Goal: Information Seeking & Learning: Learn about a topic

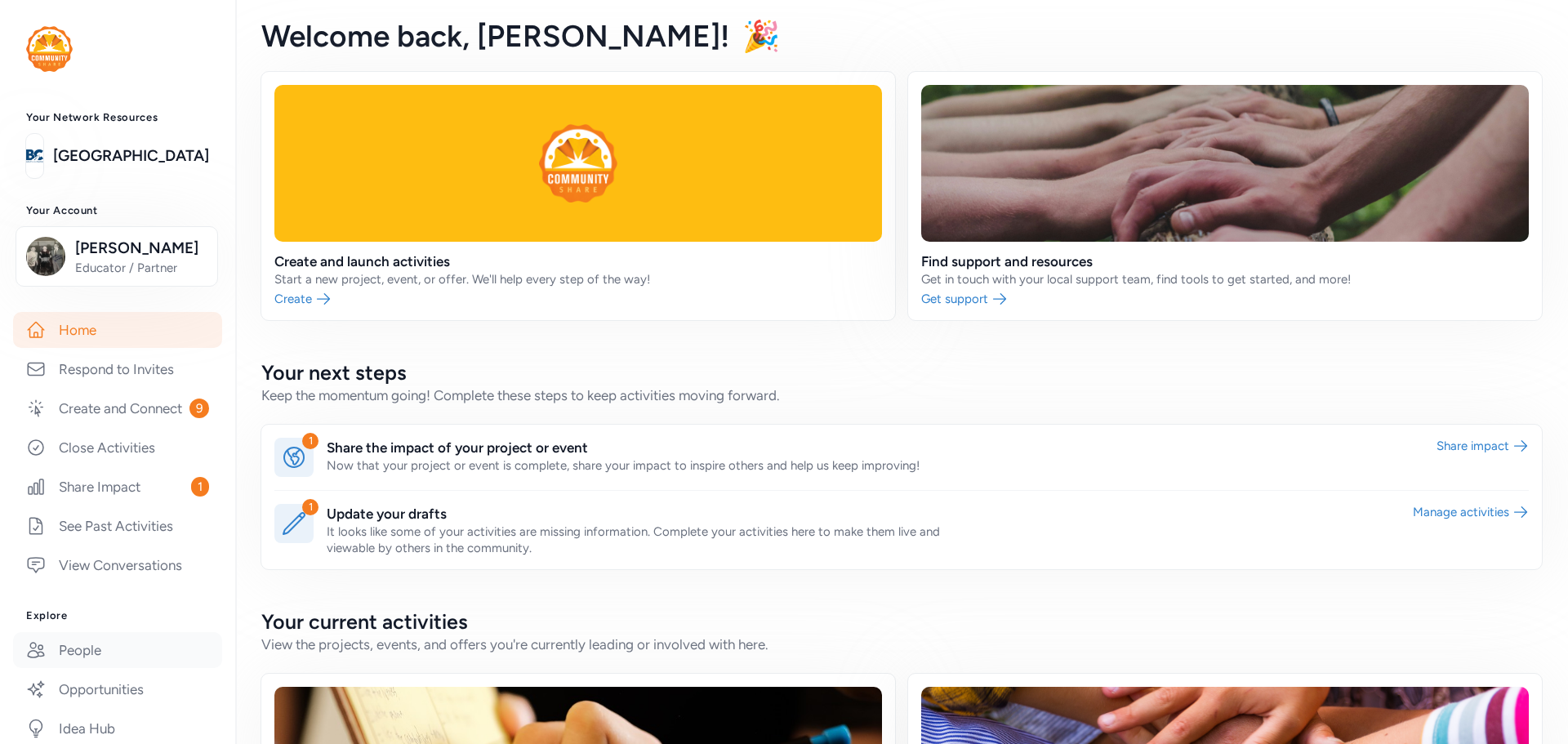
scroll to position [163, 0]
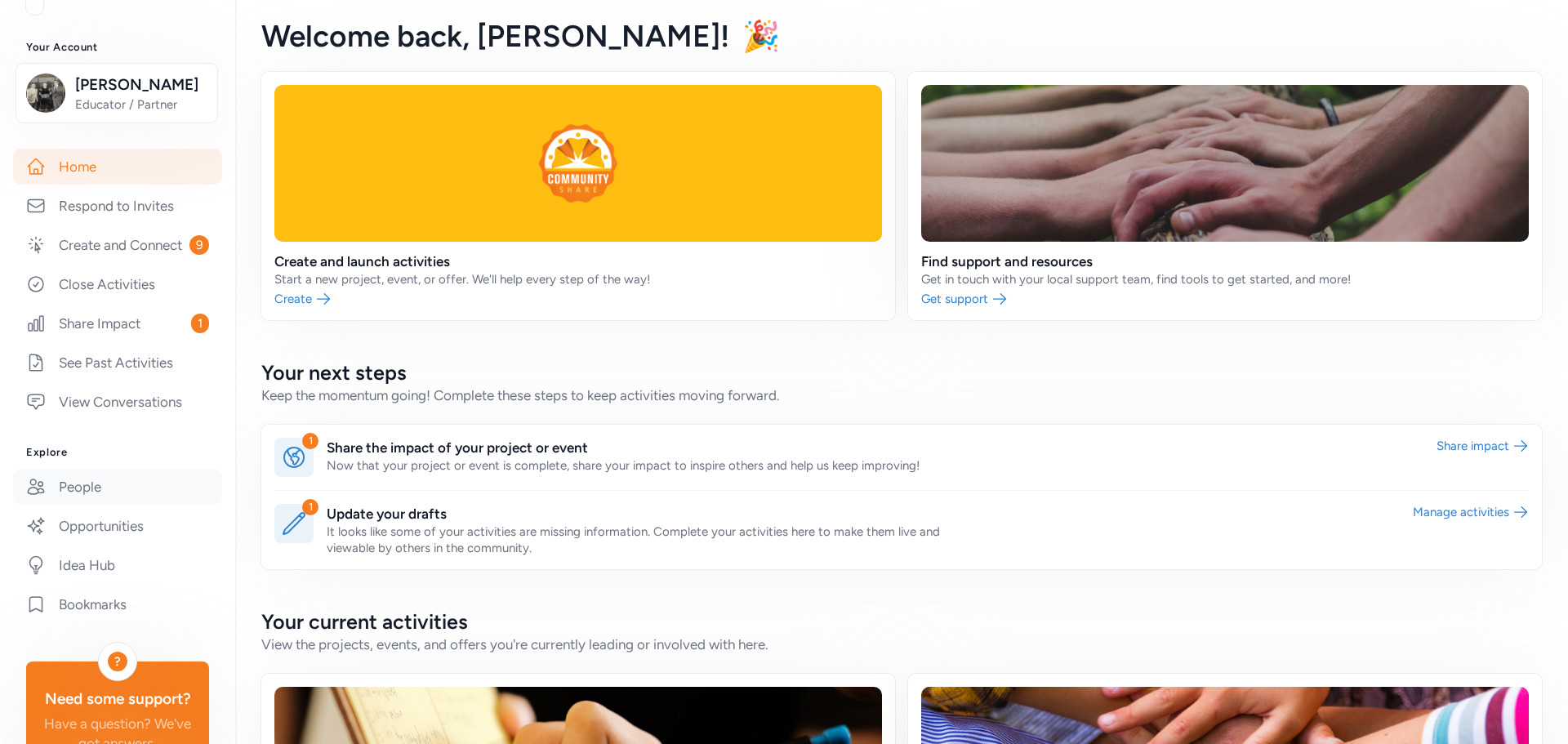
click at [71, 505] on link "People" at bounding box center [117, 486] width 209 height 36
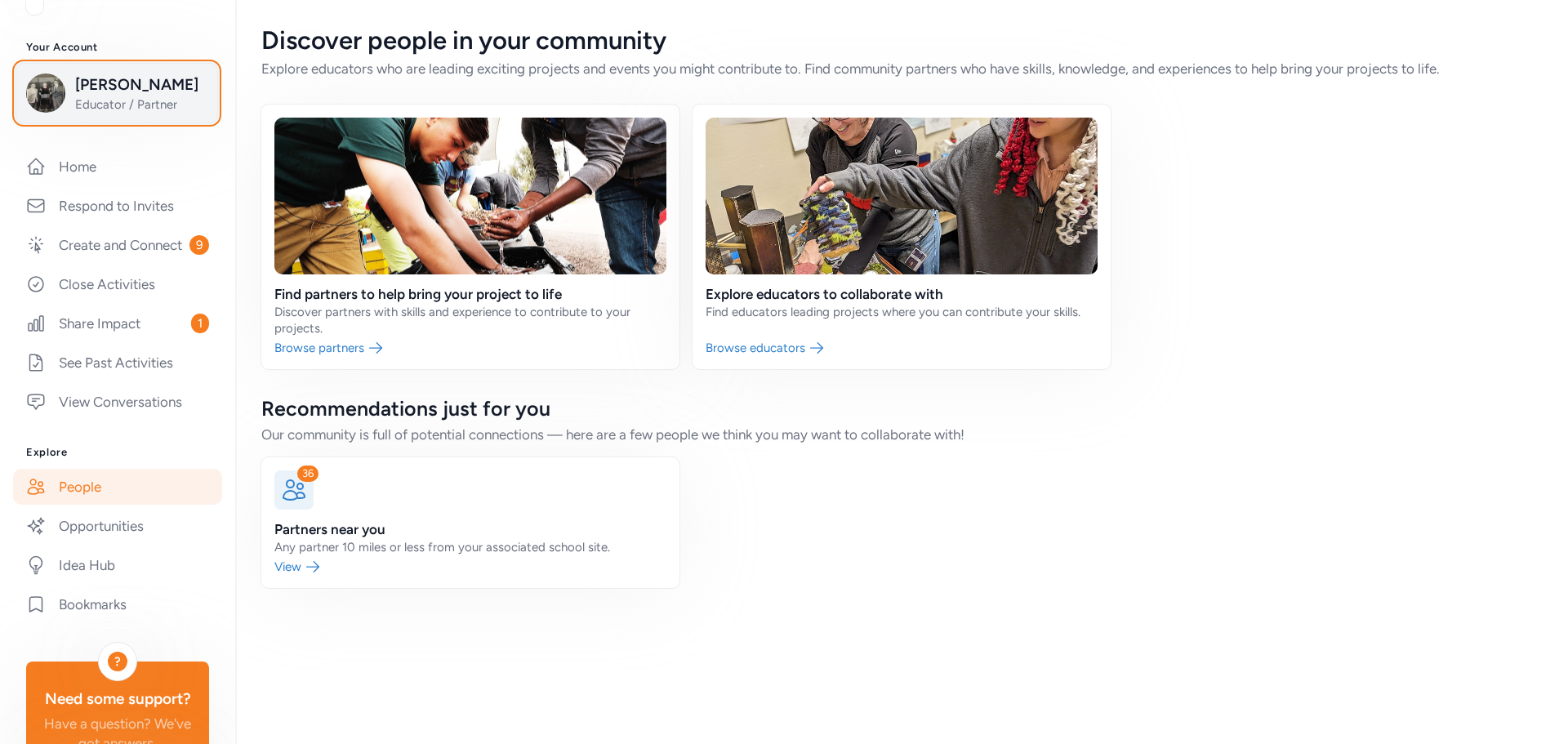
click at [87, 91] on span "[PERSON_NAME]" at bounding box center [141, 84] width 132 height 23
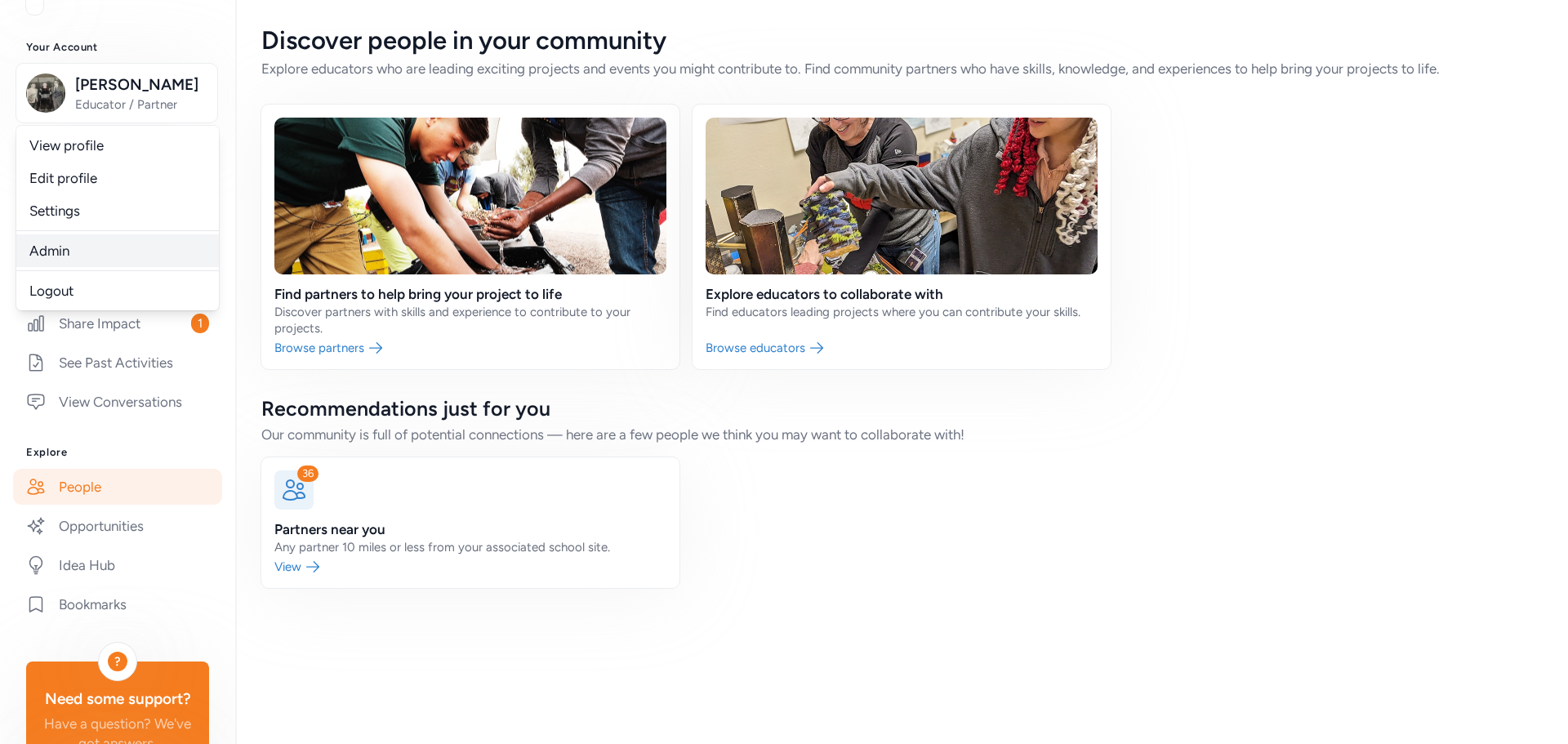
click at [49, 252] on link "Admin" at bounding box center [117, 250] width 203 height 33
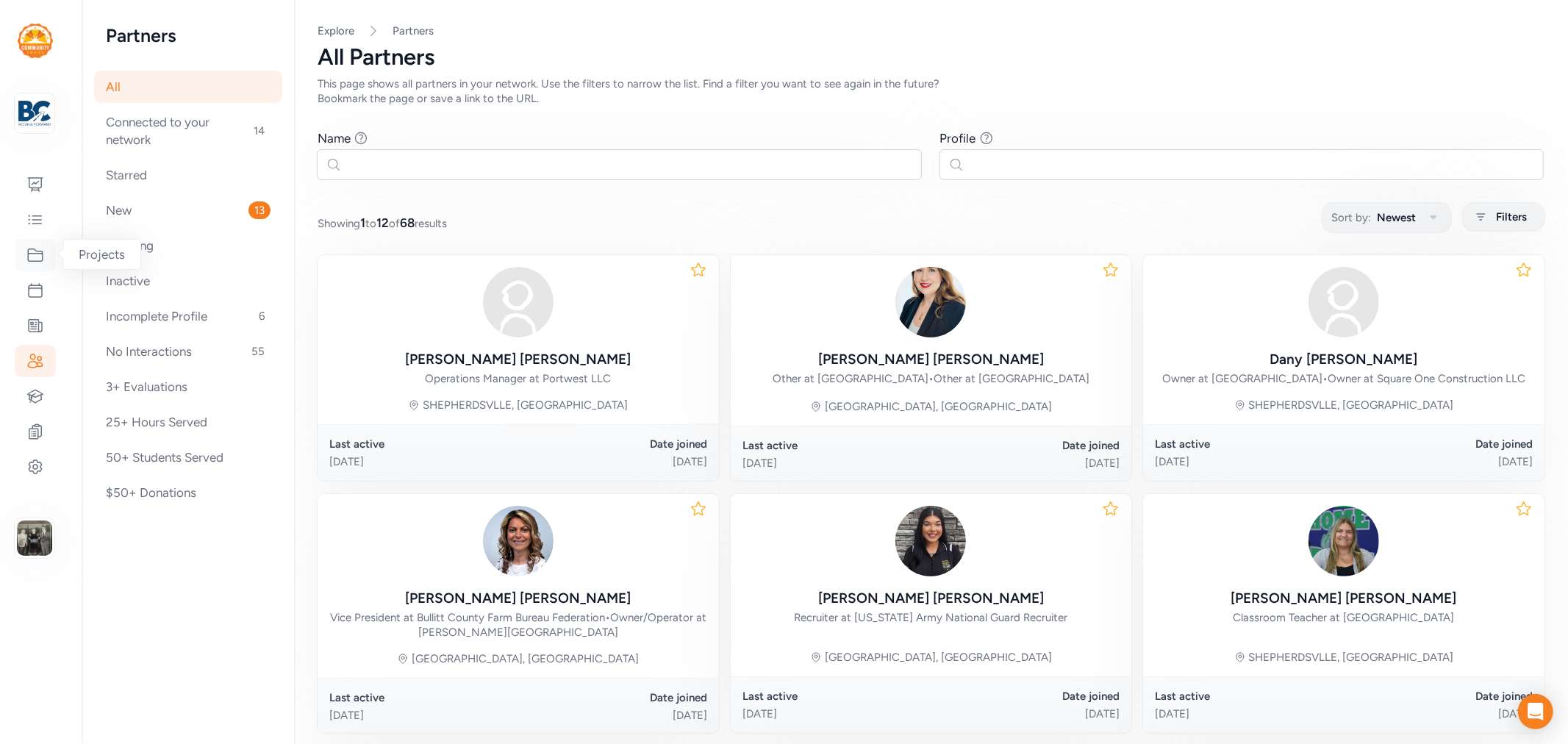
click at [30, 248] on icon at bounding box center [35, 254] width 17 height 17
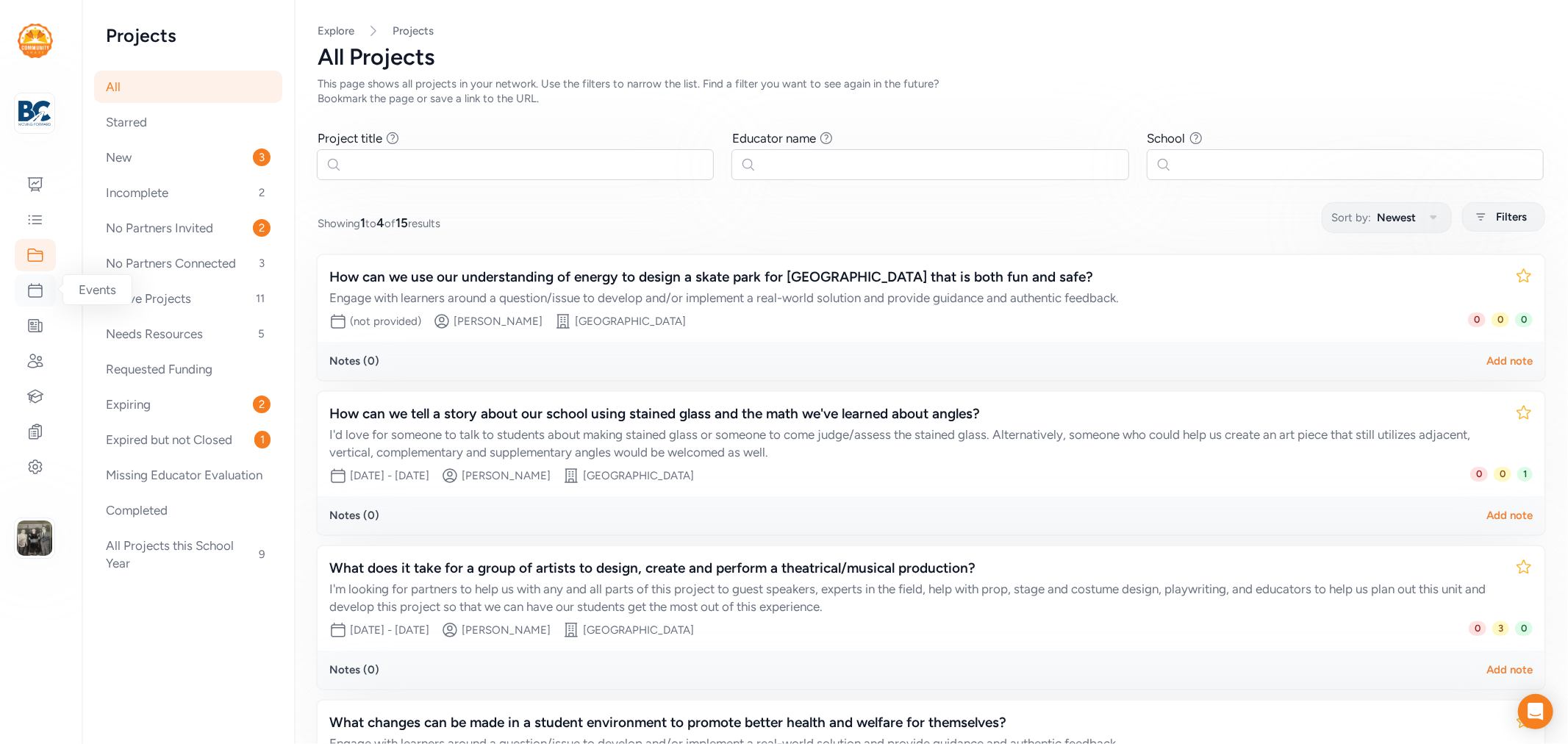
click at [40, 284] on icon at bounding box center [36, 291] width 13 height 13
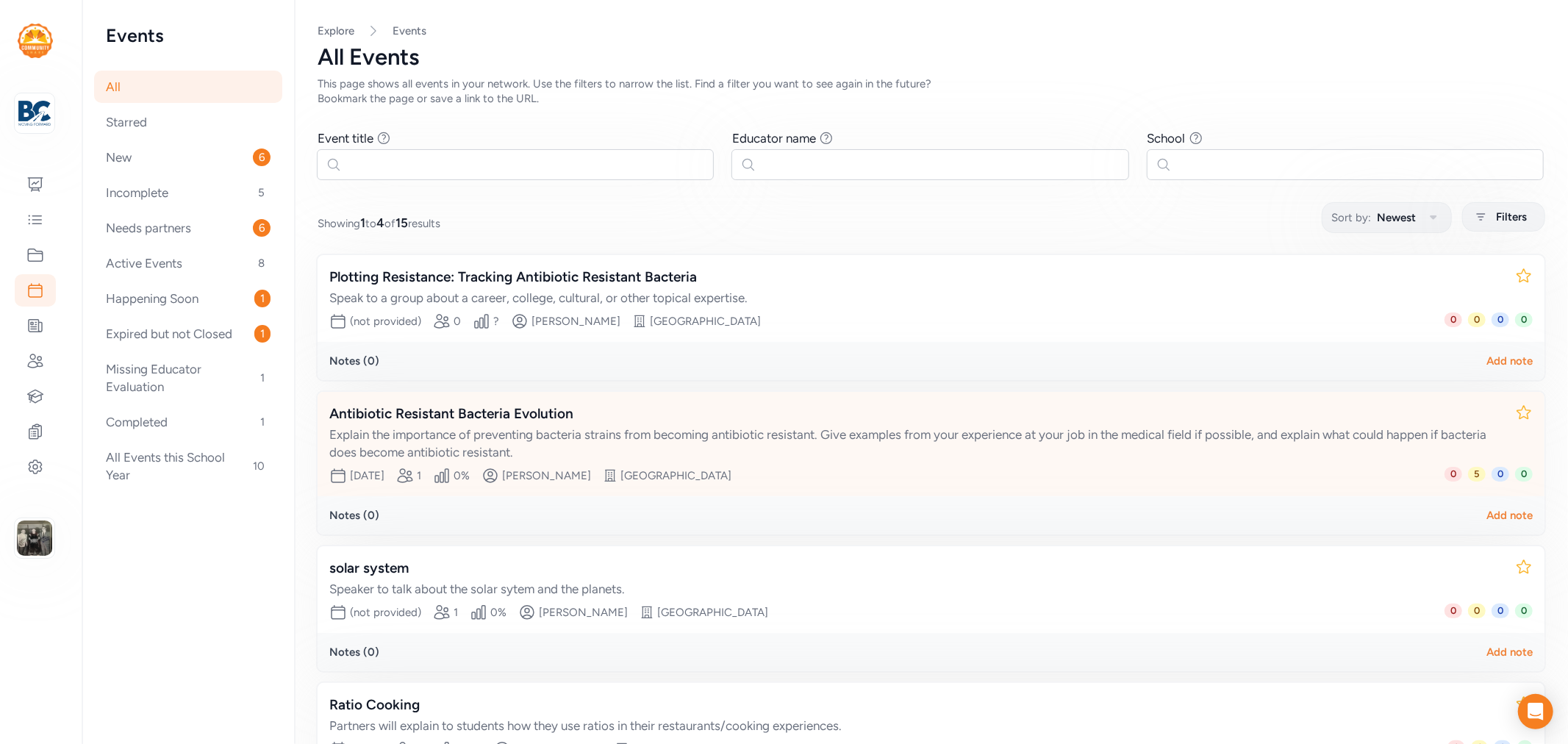
scroll to position [133, 0]
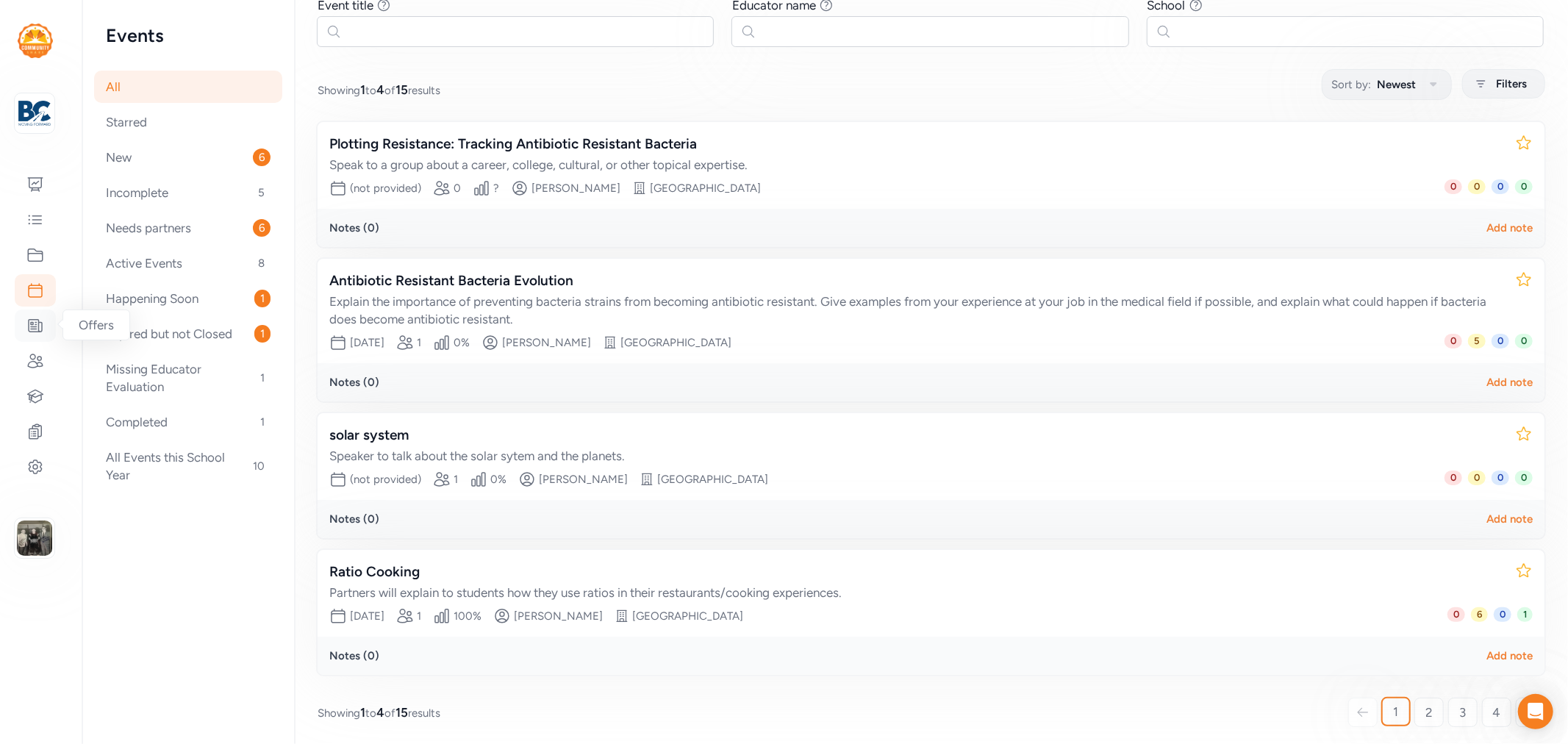
click at [34, 330] on icon at bounding box center [35, 325] width 17 height 17
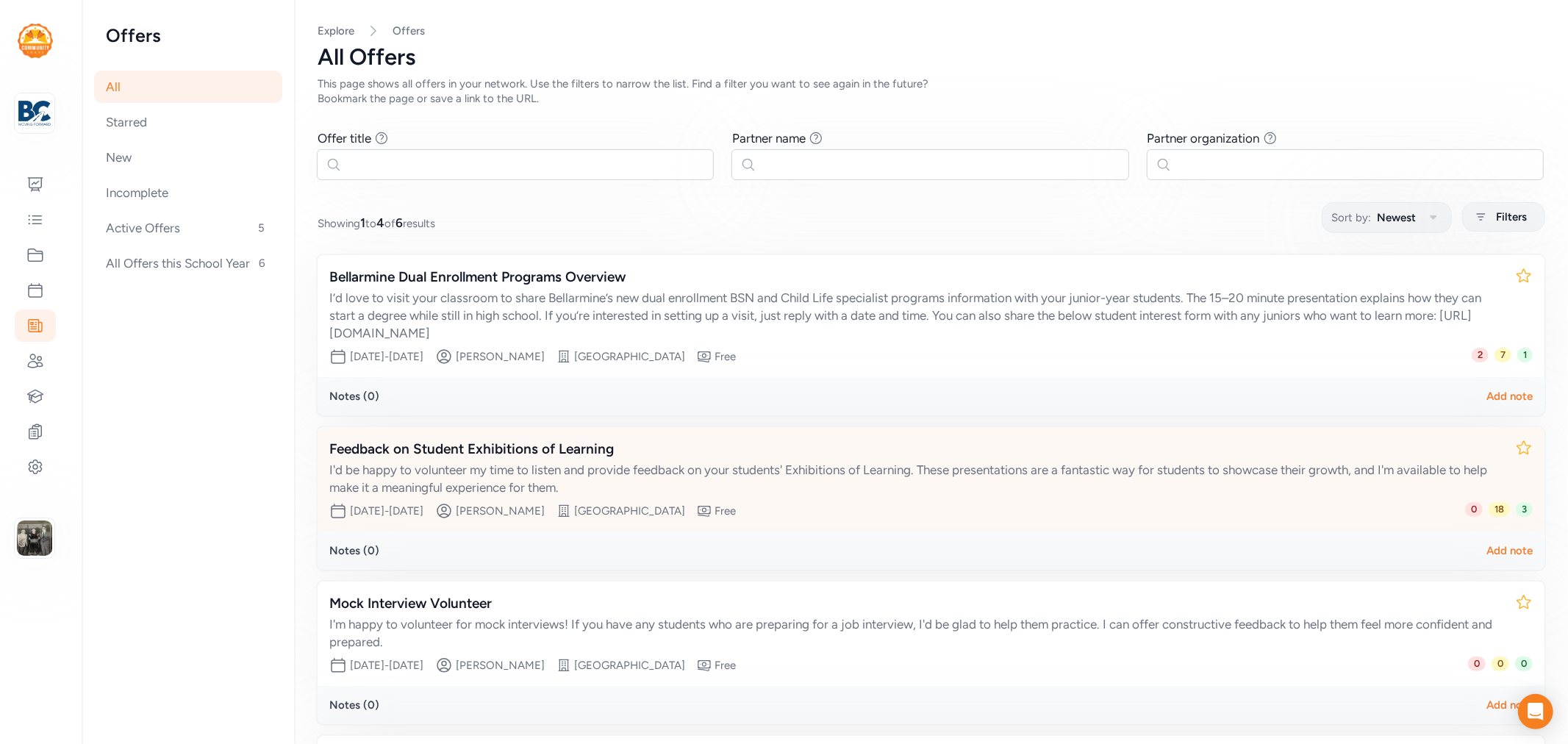
scroll to position [186, 0]
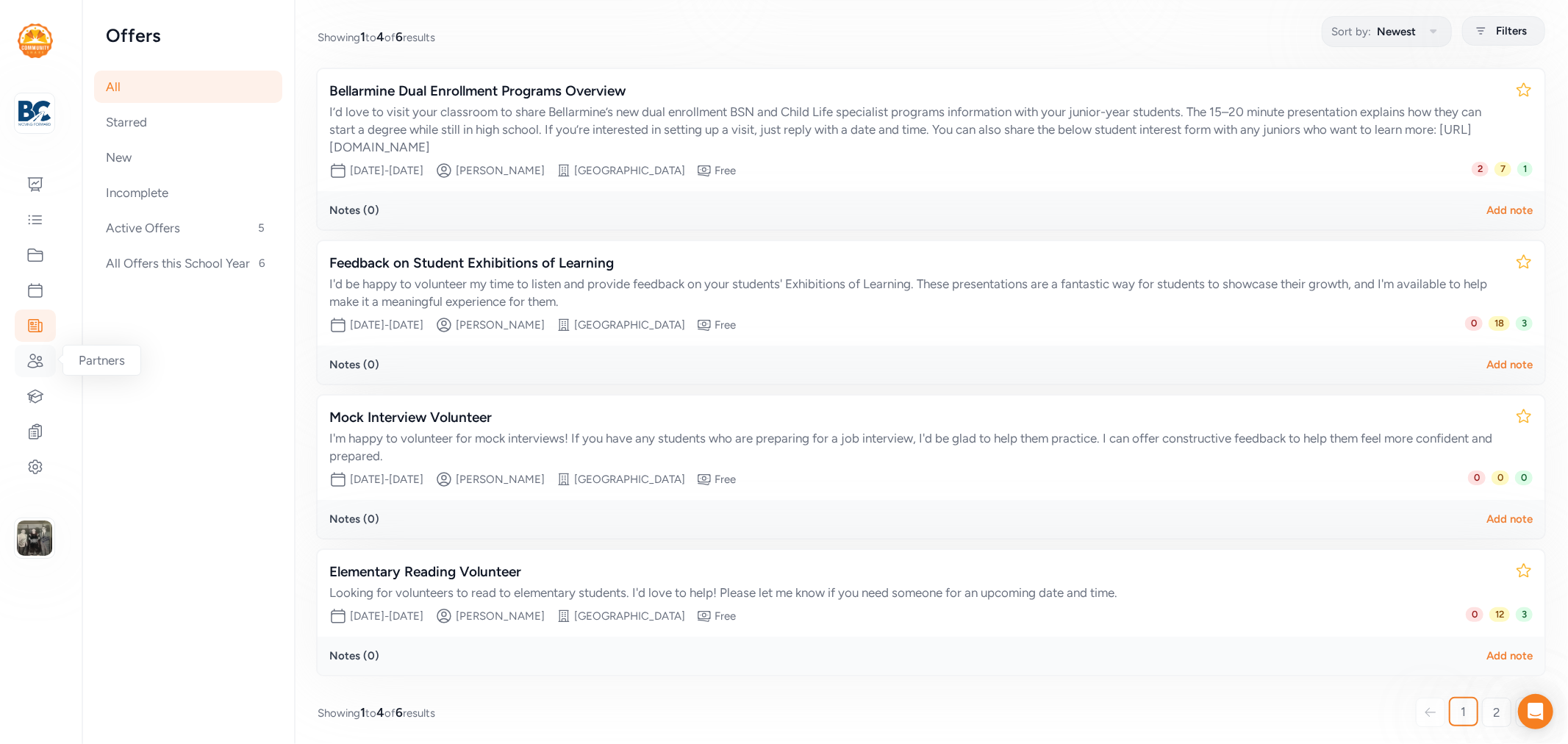
click at [36, 360] on icon at bounding box center [35, 360] width 17 height 17
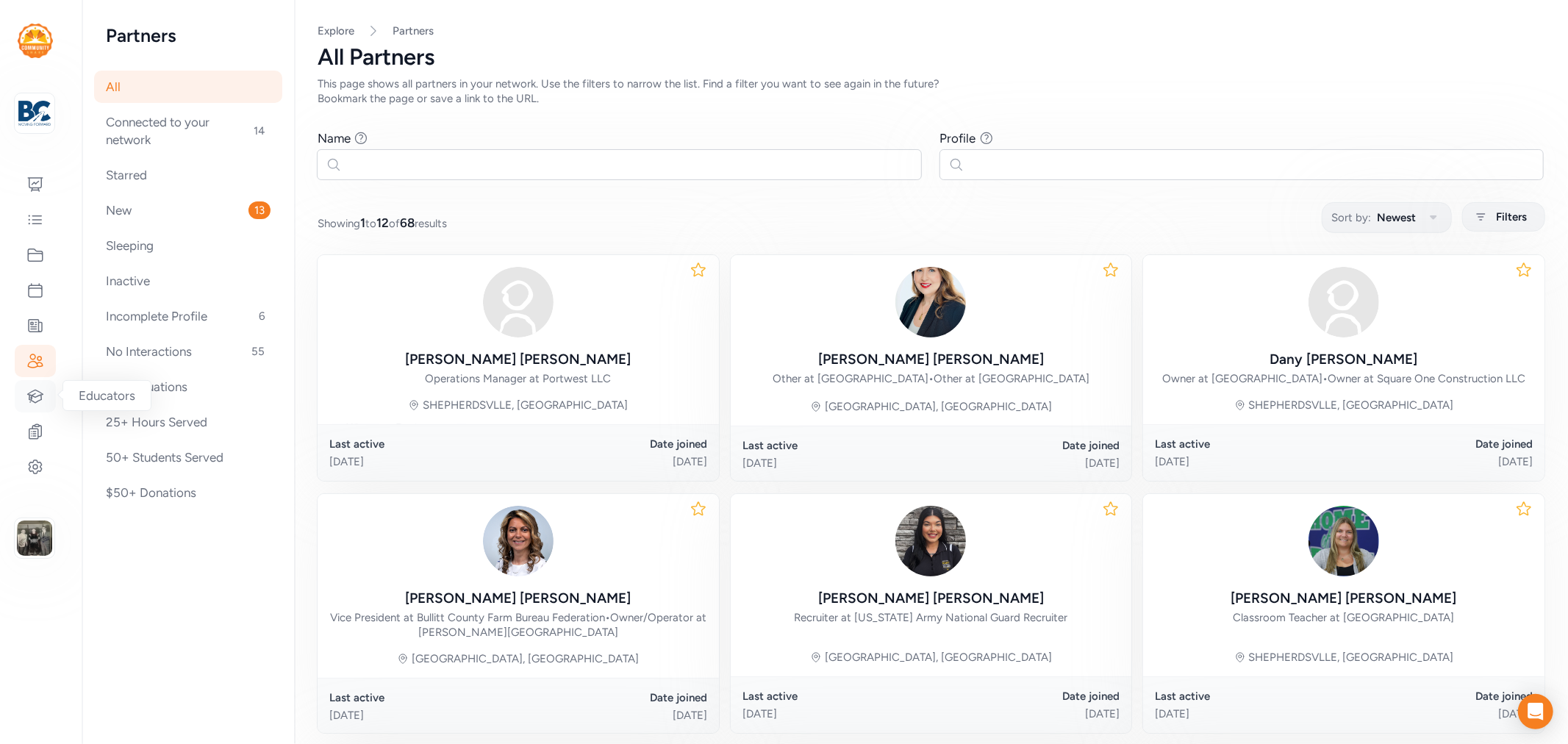
click at [40, 390] on icon at bounding box center [35, 396] width 17 height 17
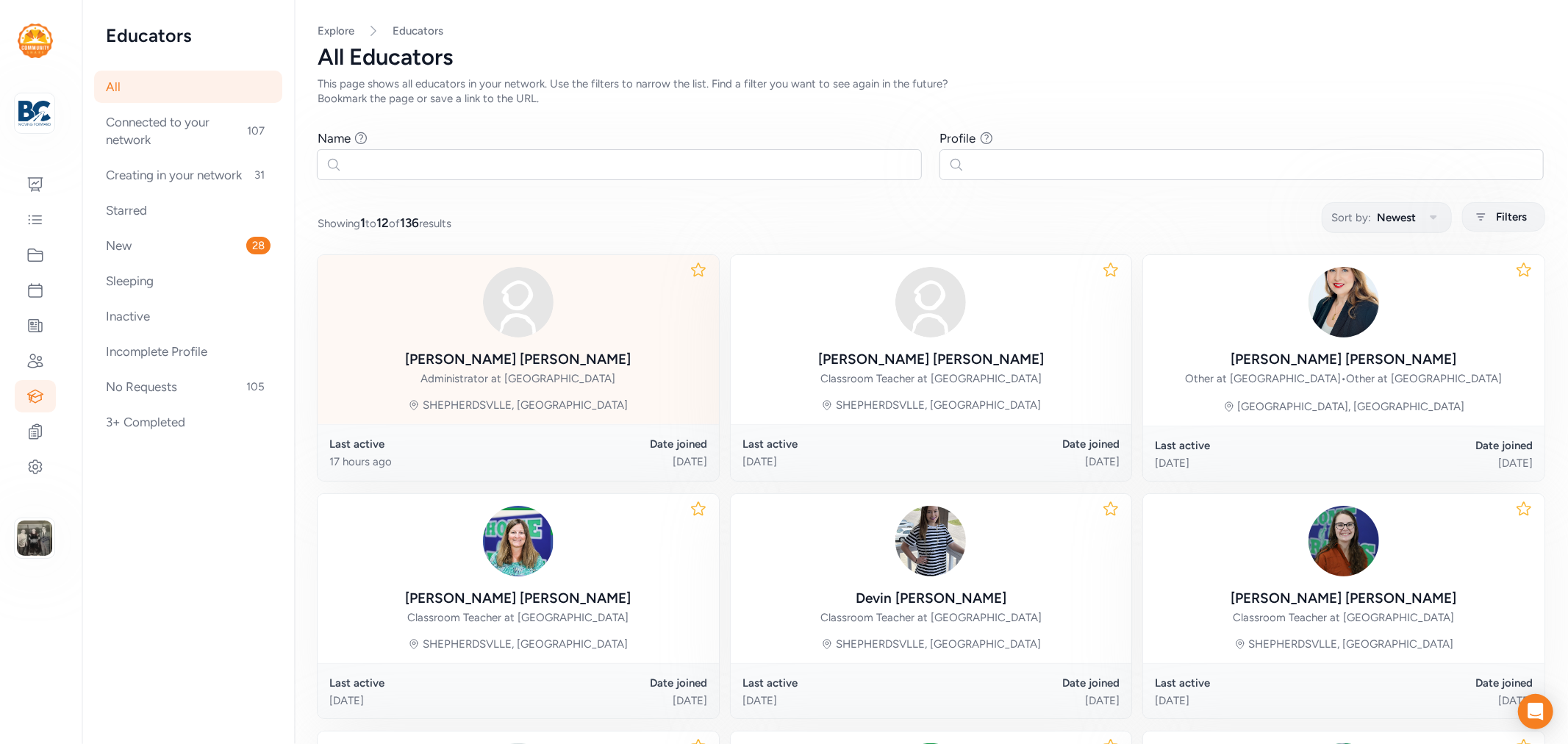
click at [527, 357] on div "Lesley Chadwell" at bounding box center [517, 359] width 226 height 21
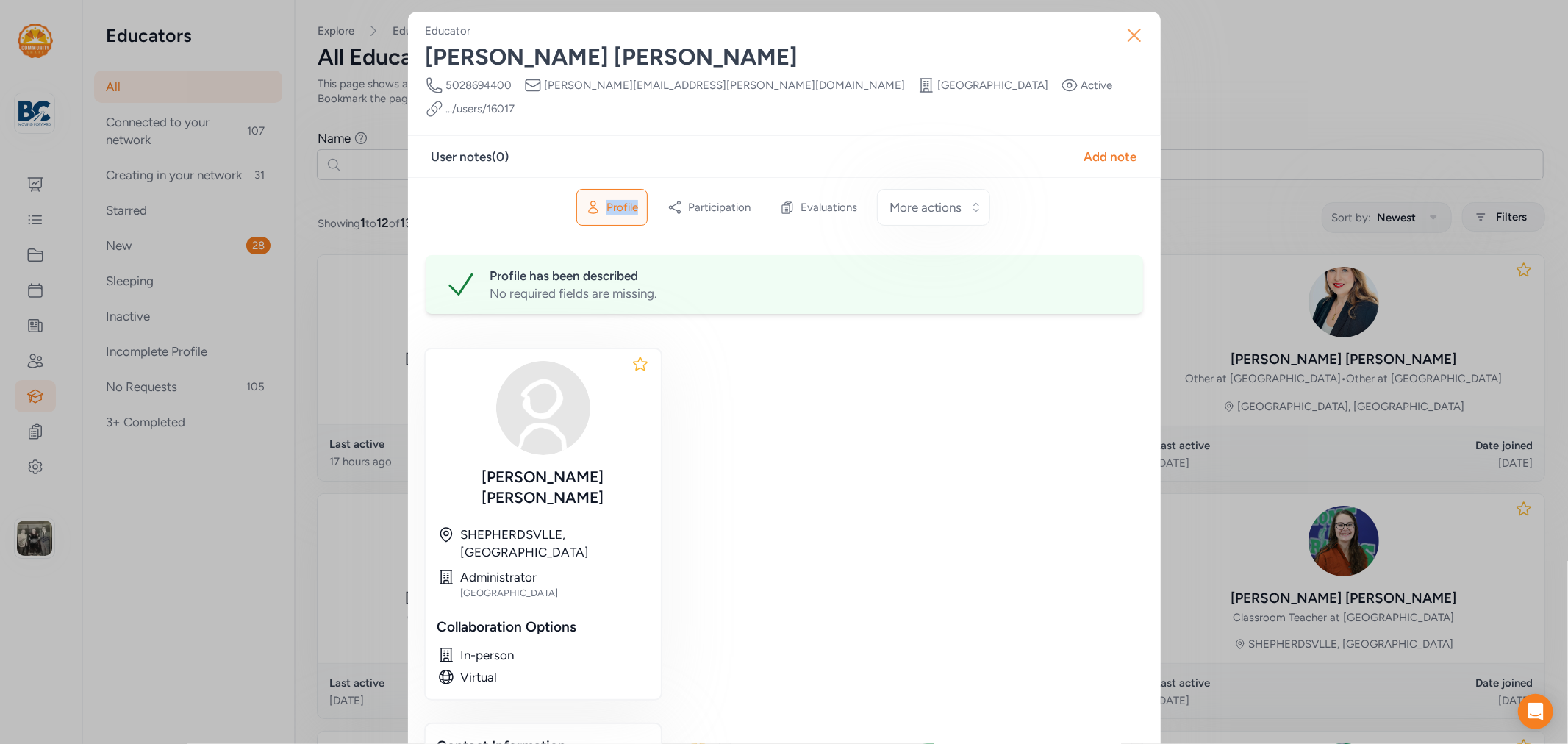
click at [1126, 36] on icon "button" at bounding box center [1134, 35] width 23 height 23
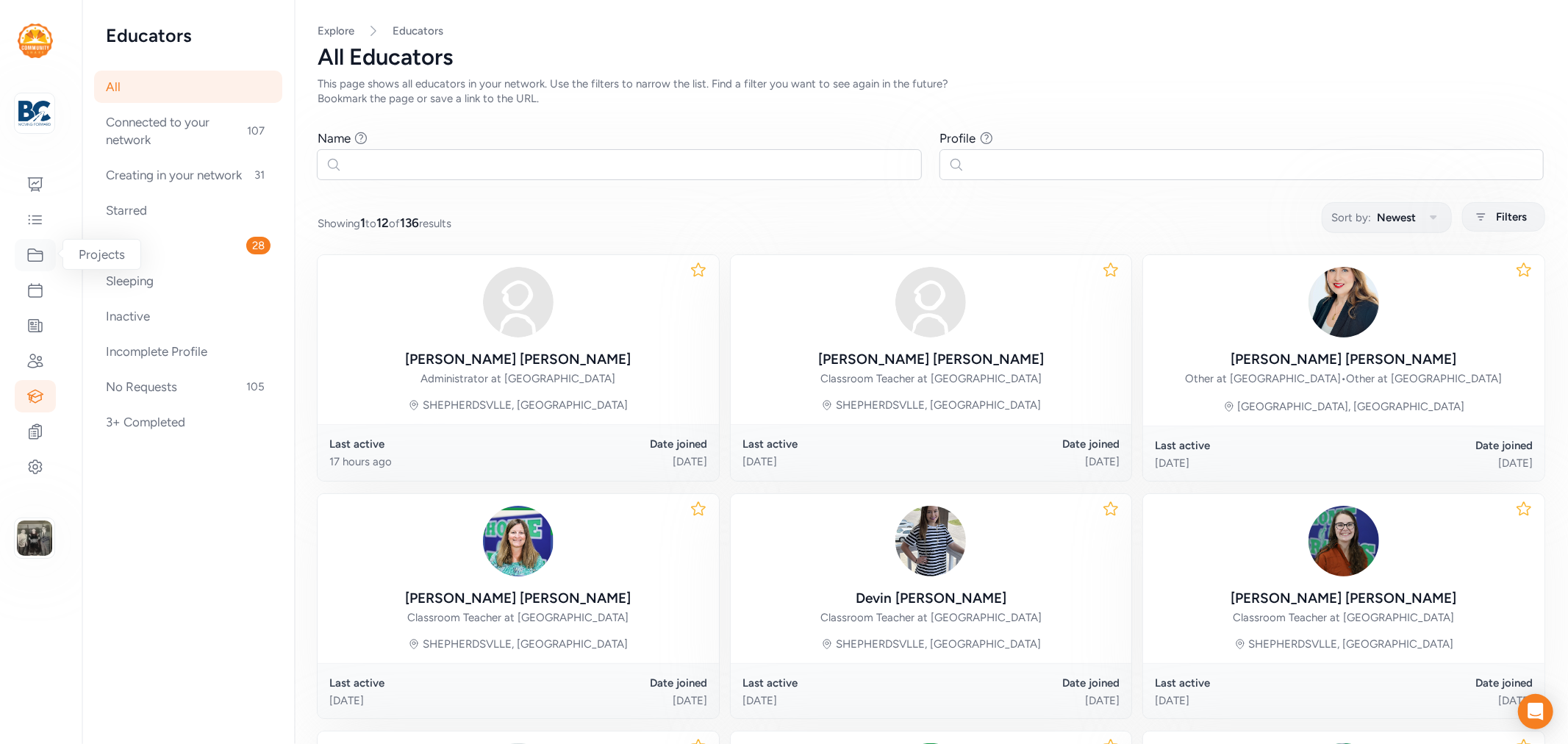
click at [38, 257] on icon at bounding box center [35, 254] width 17 height 17
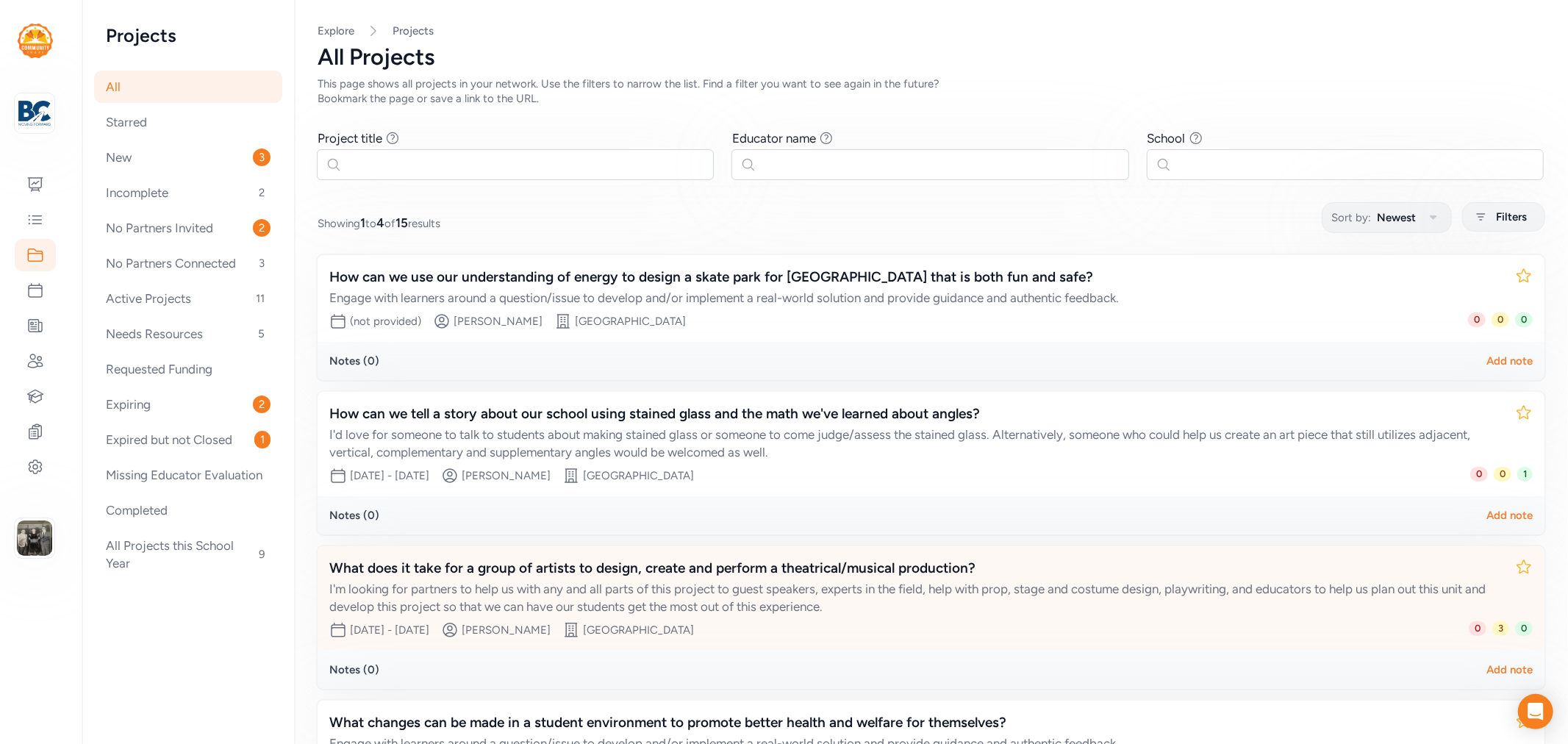
scroll to position [150, 0]
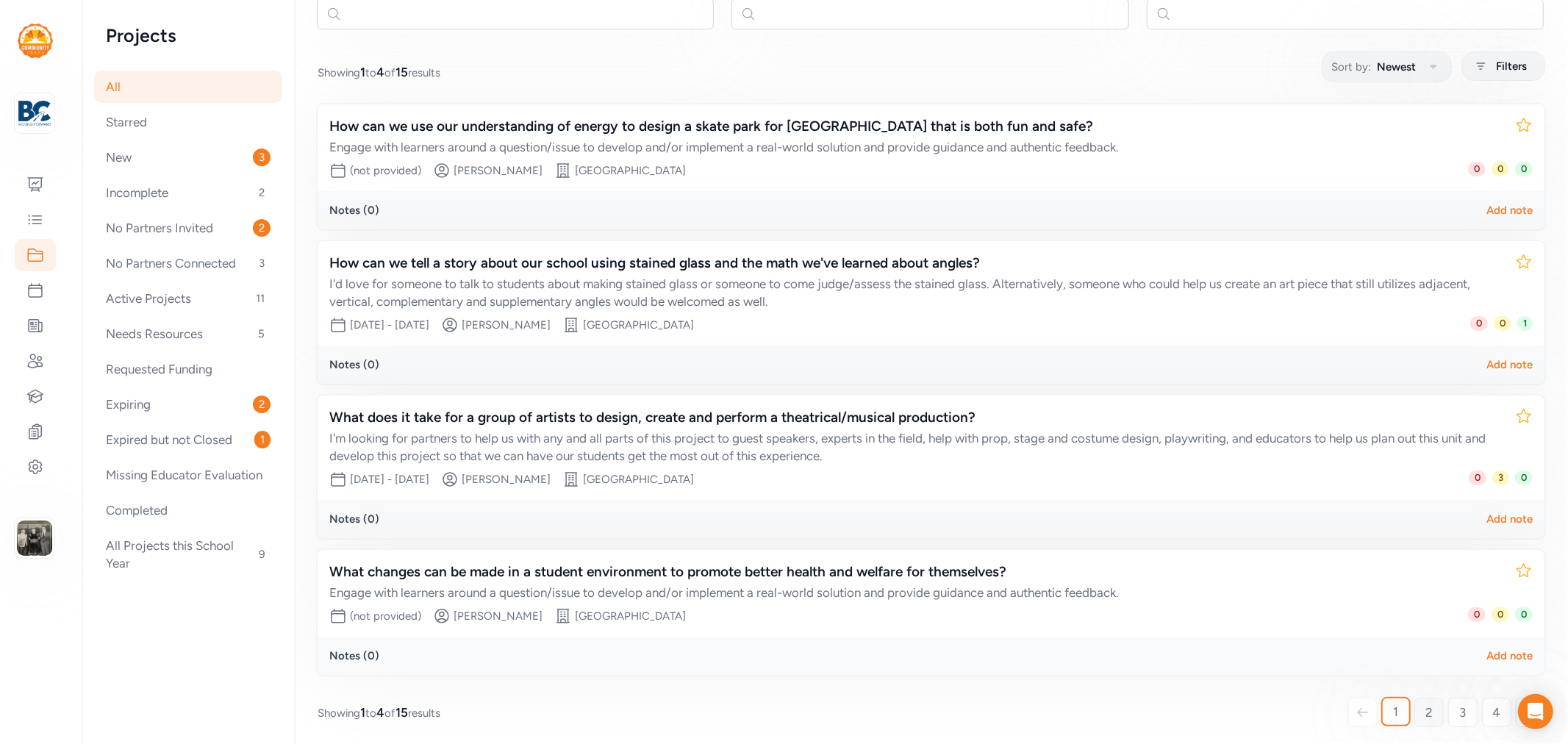
click at [1426, 713] on span "2" at bounding box center [1429, 712] width 7 height 17
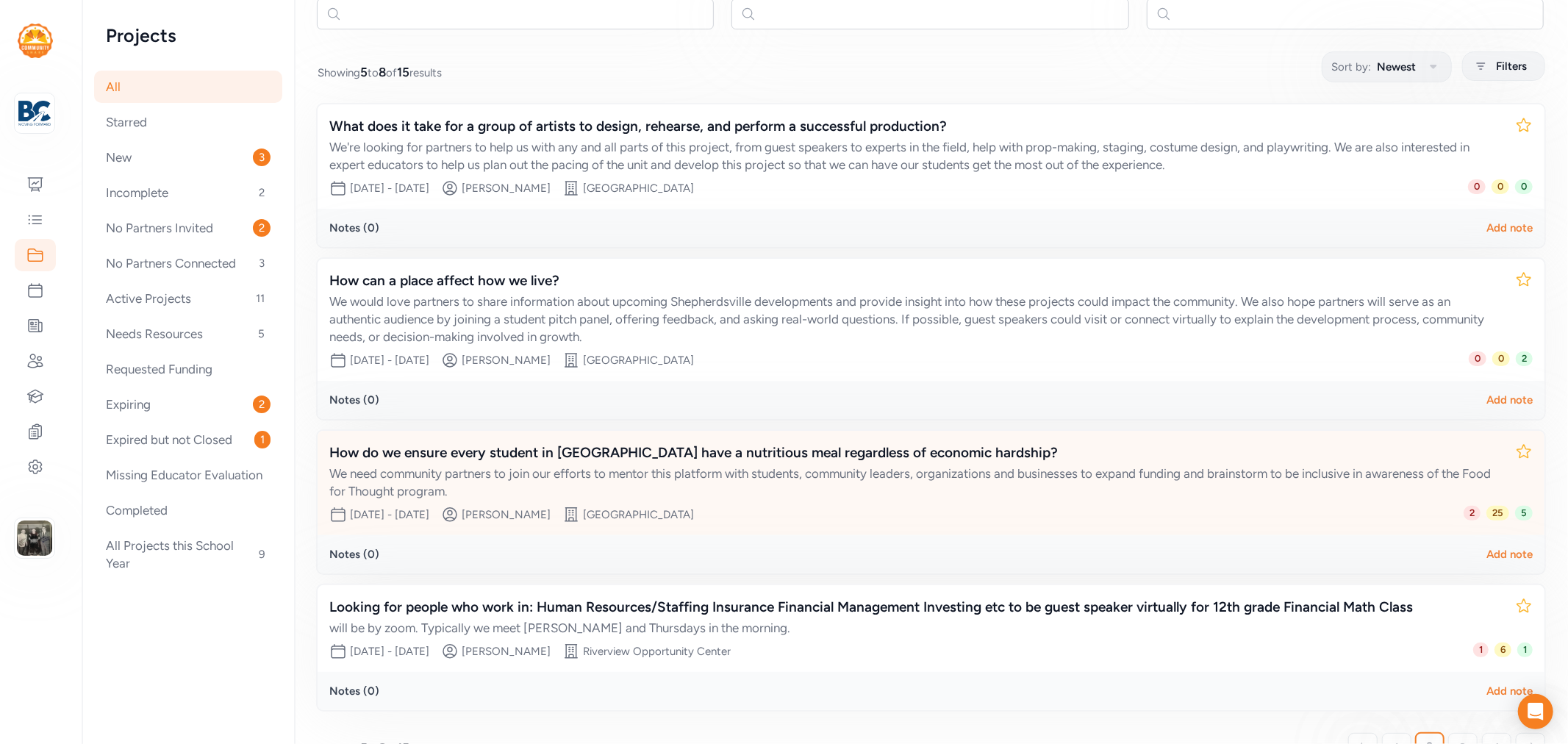
scroll to position [186, 0]
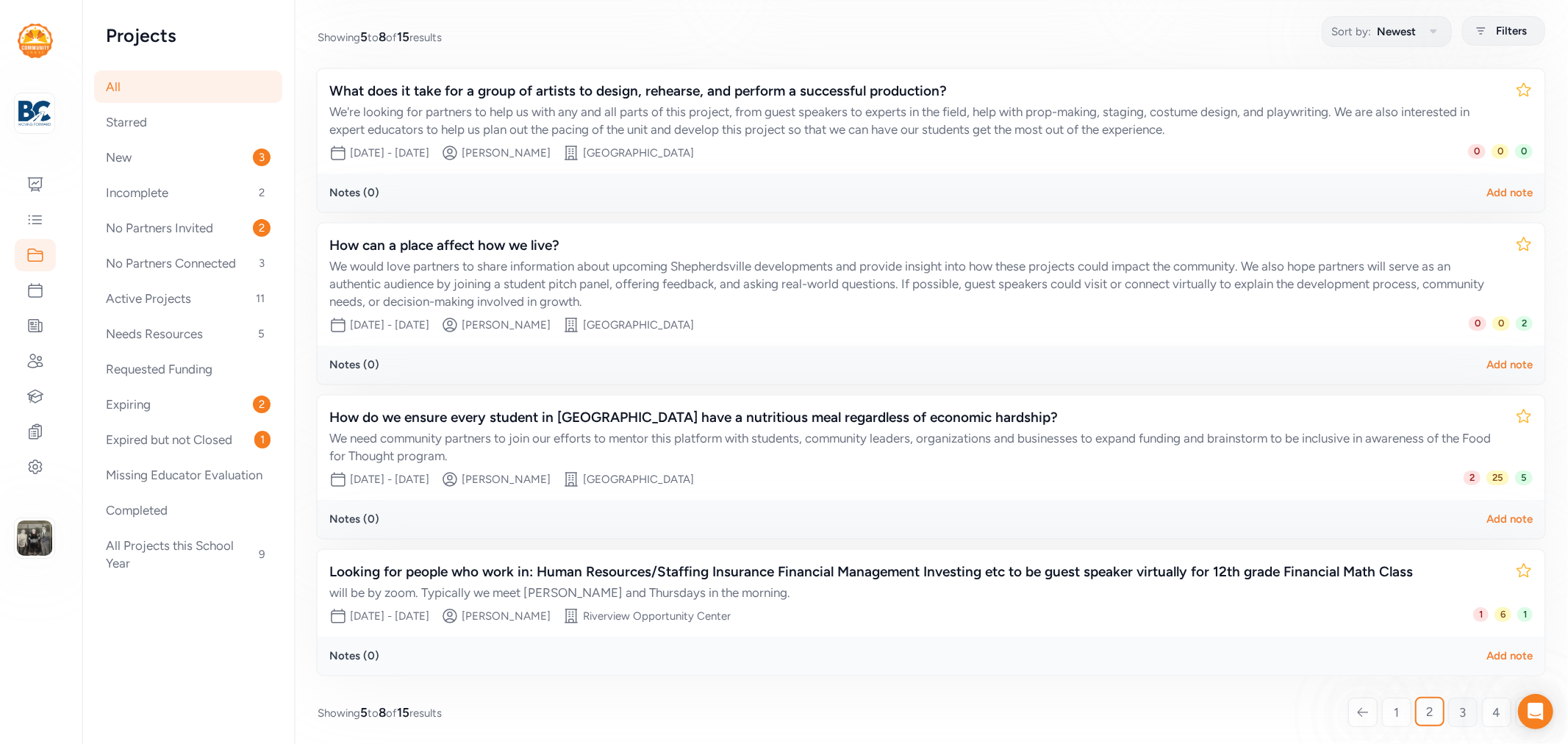
click at [1448, 701] on link "3" at bounding box center [1463, 713] width 30 height 30
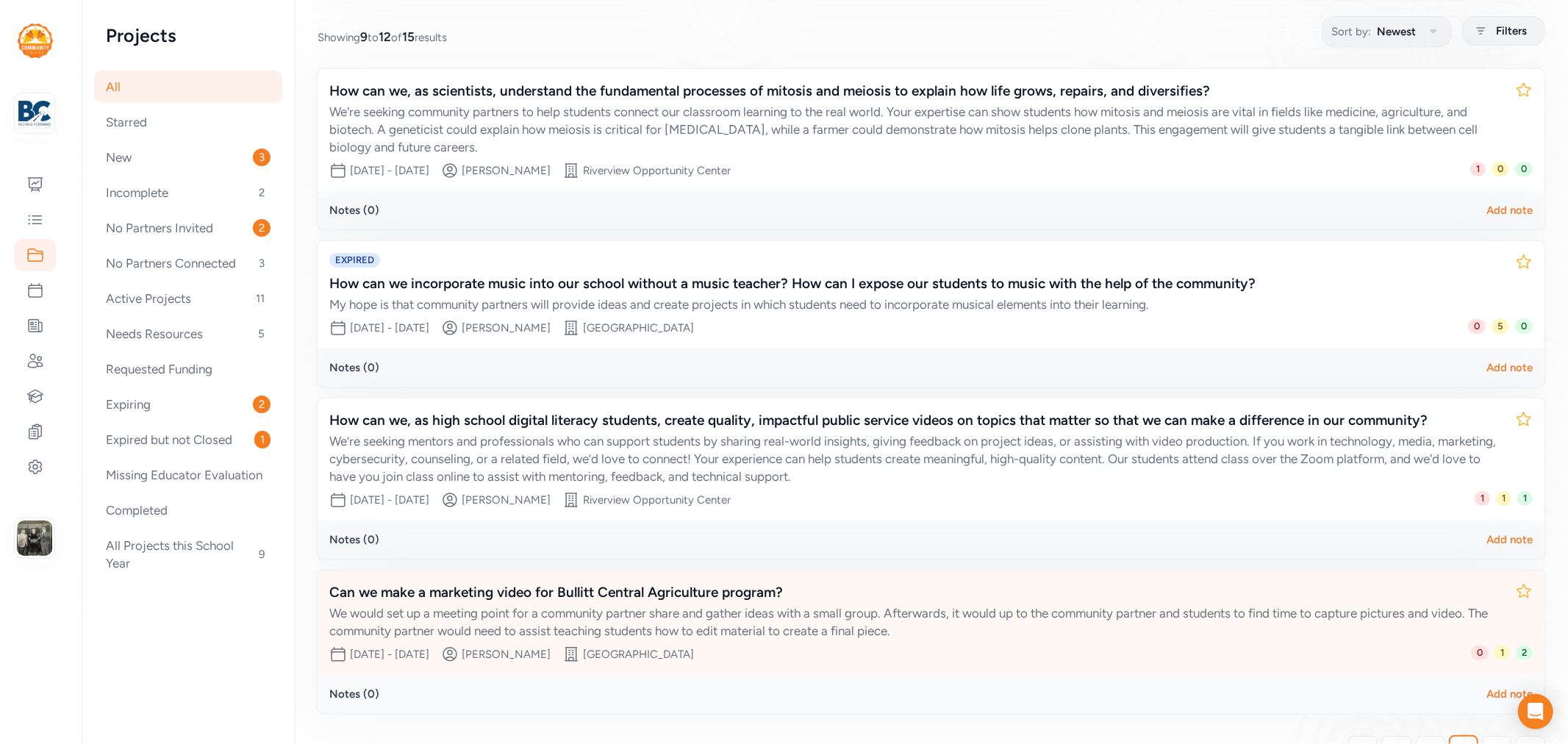
scroll to position [224, 0]
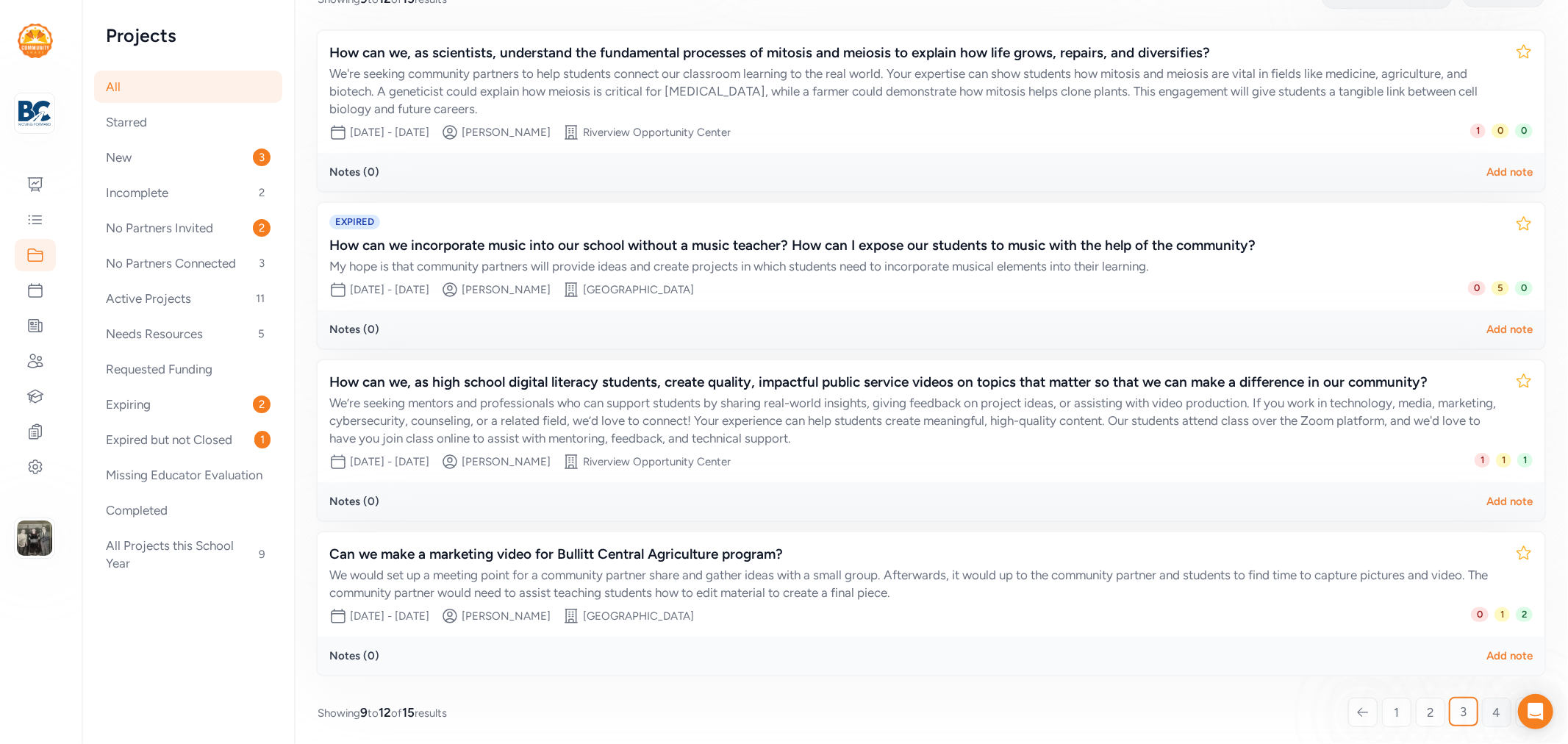
click at [1494, 707] on link "4" at bounding box center [1497, 713] width 30 height 30
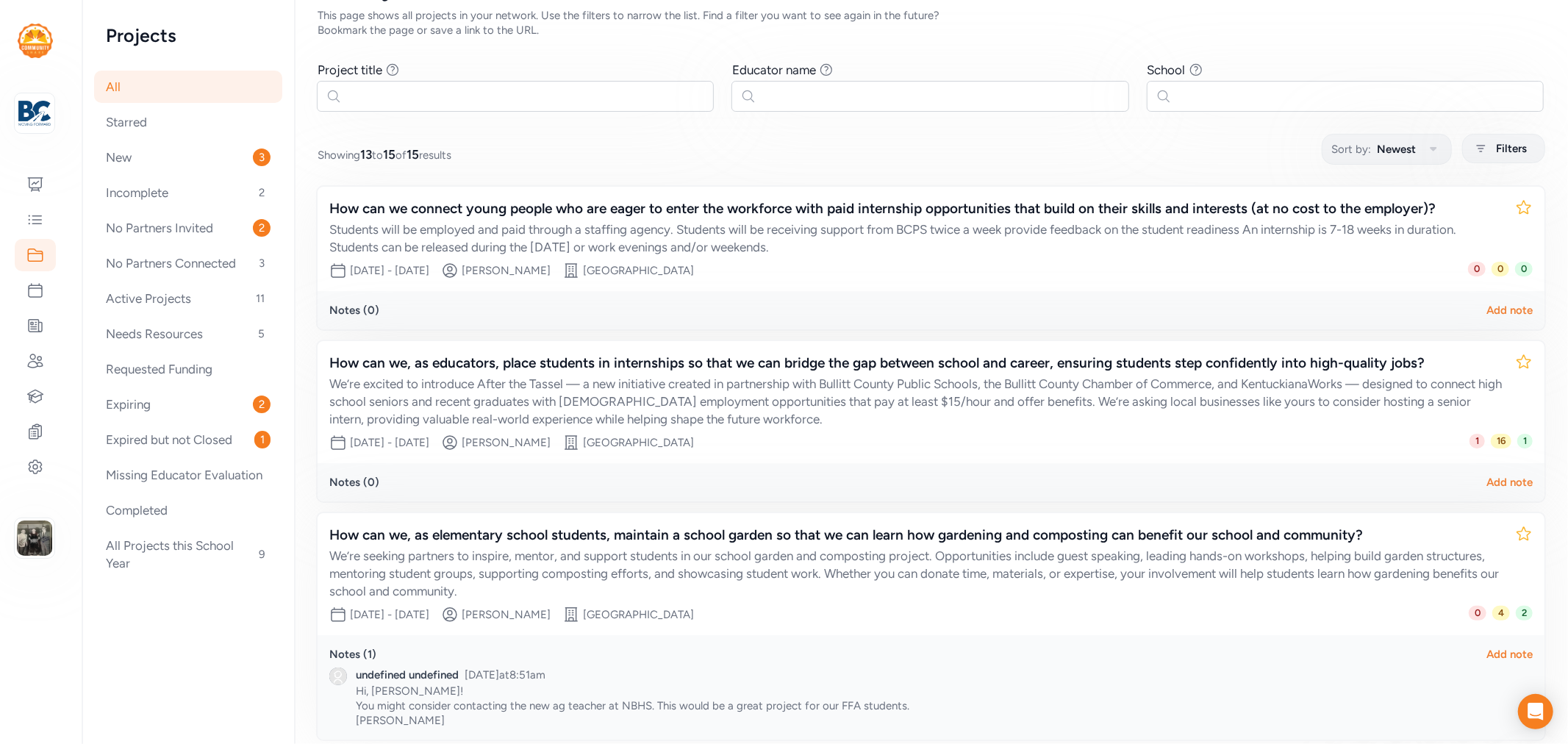
scroll to position [135, 0]
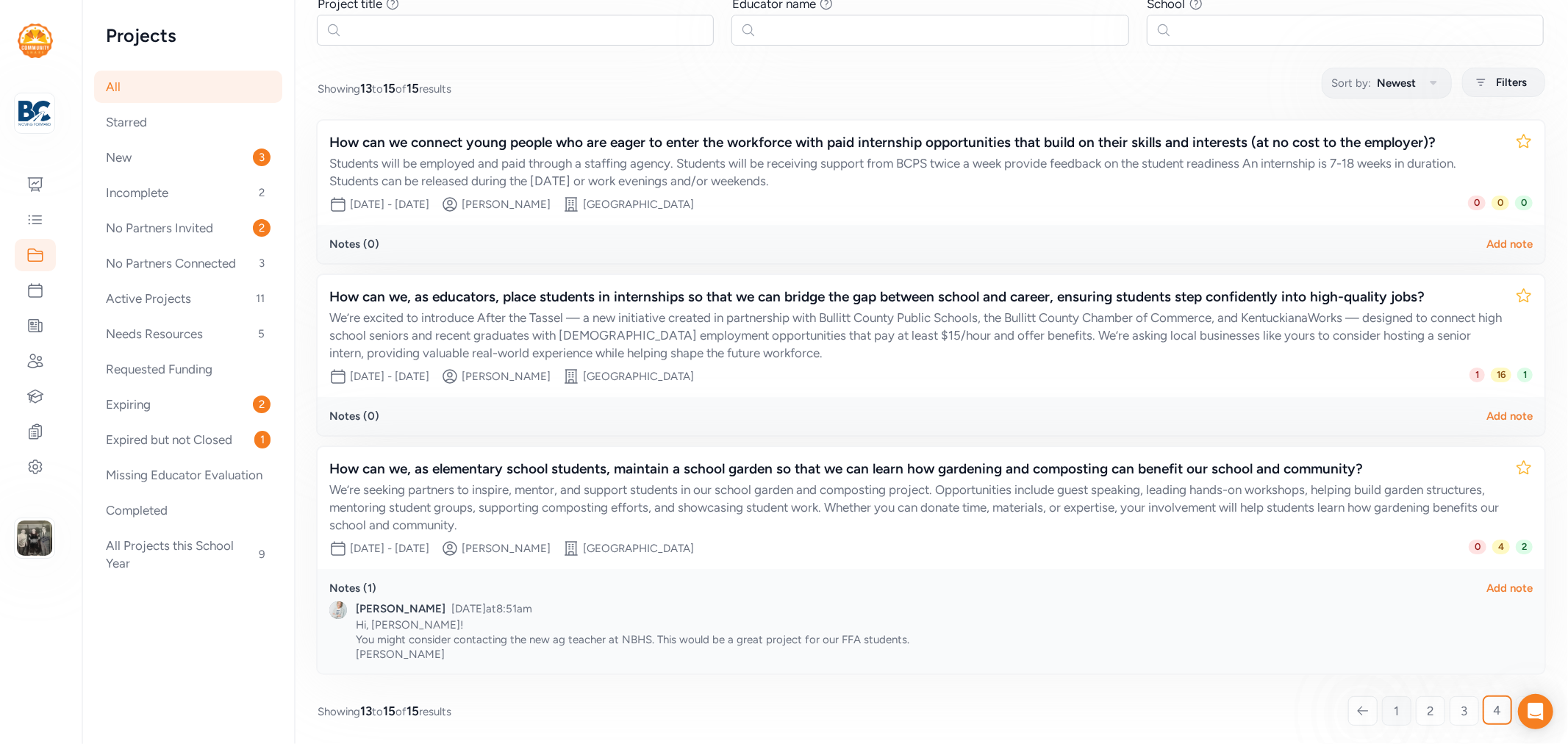
click at [1392, 708] on link "1" at bounding box center [1397, 711] width 30 height 30
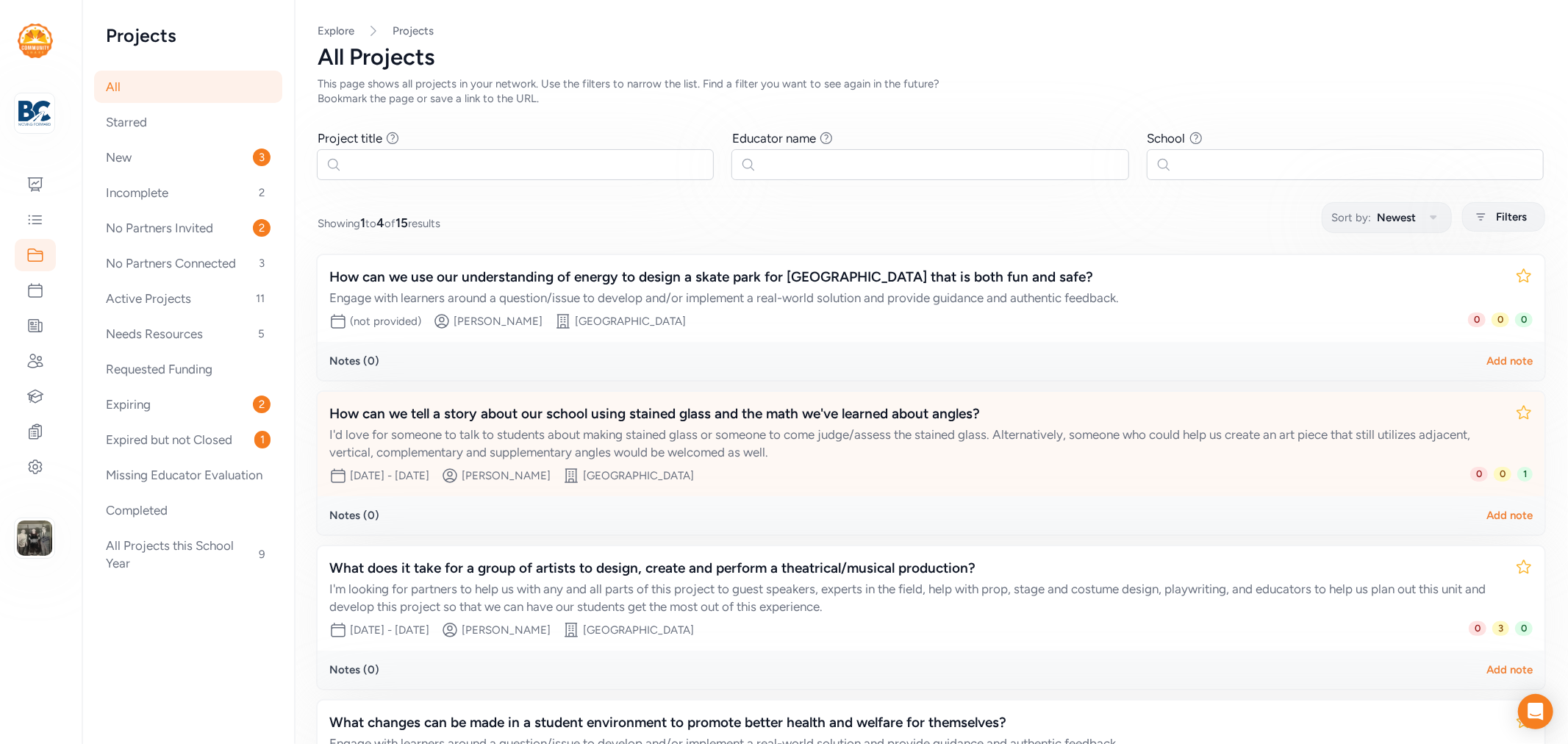
scroll to position [150, 0]
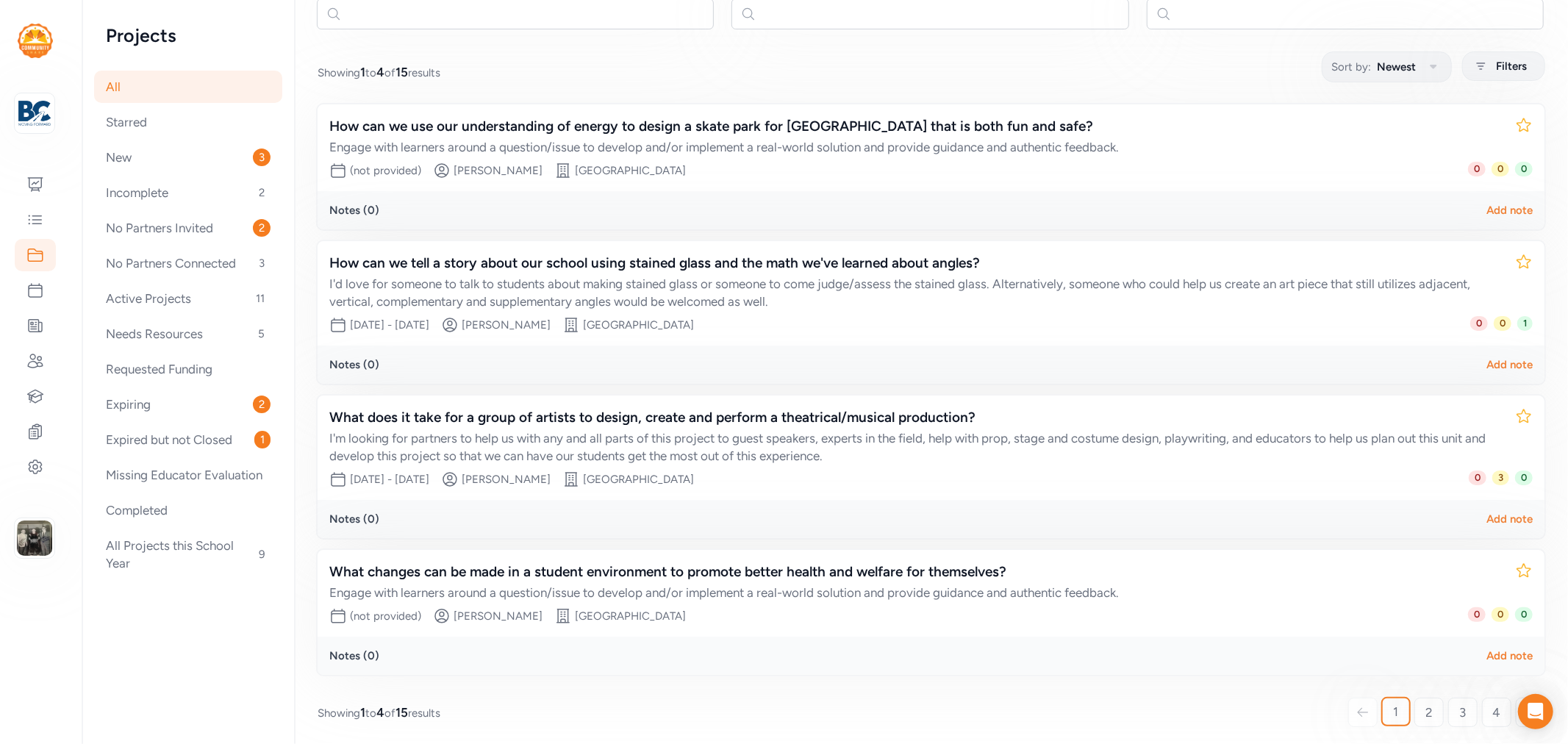
click at [1426, 709] on span "2" at bounding box center [1429, 712] width 7 height 17
